Goal: Browse casually: Explore the website without a specific task or goal

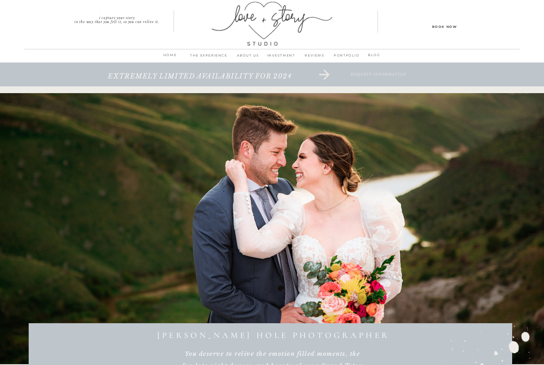
click at [342, 56] on p "PORTFOLIO" at bounding box center [346, 57] width 31 height 11
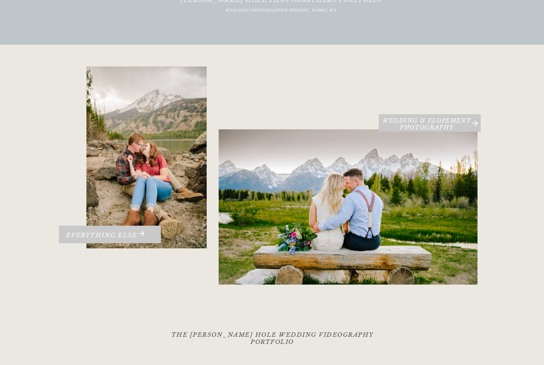
scroll to position [98, 0]
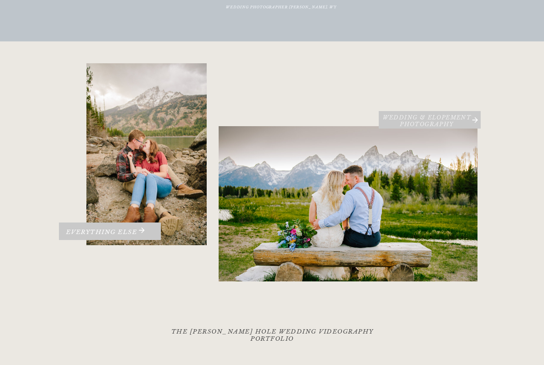
click at [420, 125] on h3 "Wedding & Elopement PHOTOGRAPHY" at bounding box center [427, 120] width 96 height 12
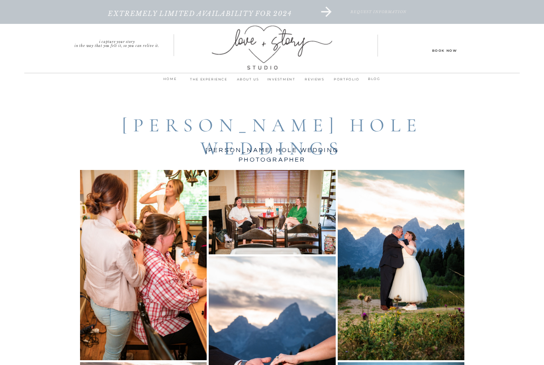
click at [249, 79] on p "ABOUT us" at bounding box center [247, 81] width 33 height 11
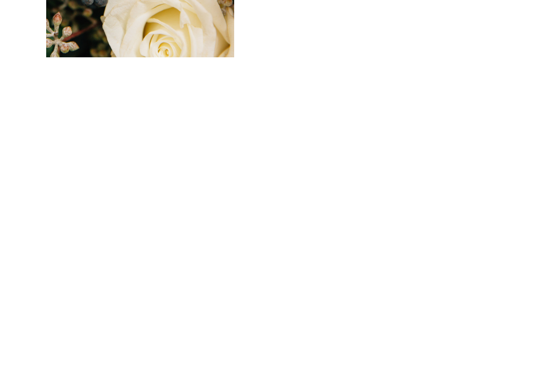
scroll to position [3891, 0]
